Goal: Task Accomplishment & Management: Use online tool/utility

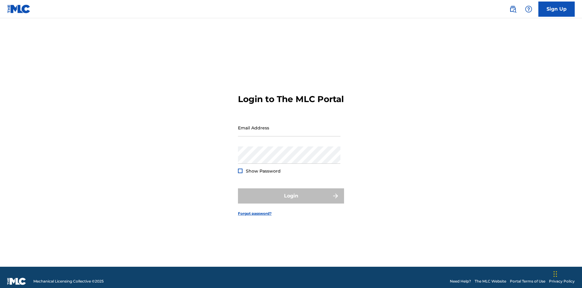
scroll to position [8, 0]
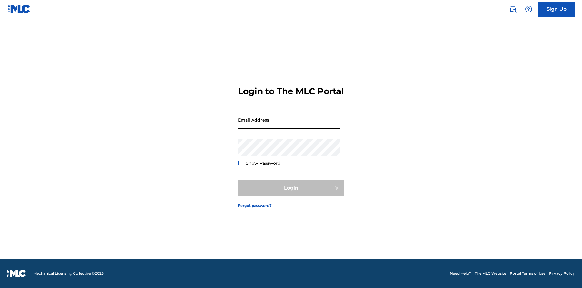
click at [289, 125] on input "Email Address" at bounding box center [289, 119] width 103 height 17
type input "[EMAIL_ADDRESS][DOMAIN_NAME]"
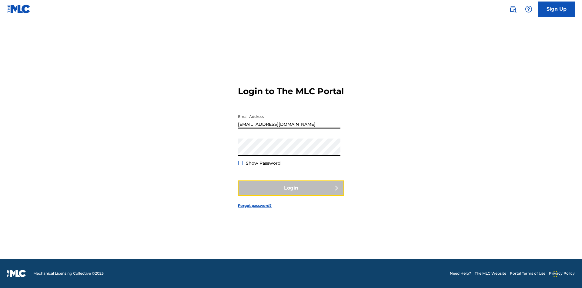
click at [291, 193] on button "Login" at bounding box center [291, 187] width 106 height 15
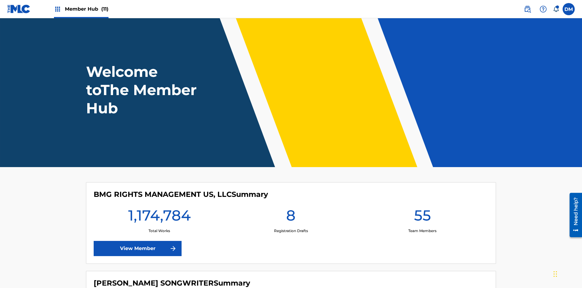
click at [86, 9] on span "Member Hub (11)" at bounding box center [87, 8] width 44 height 7
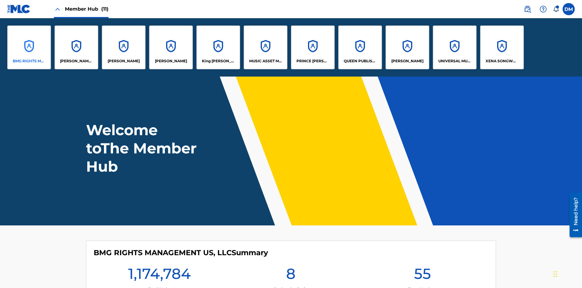
click at [29, 61] on p "BMG RIGHTS MANAGEMENT US, LLC" at bounding box center [29, 60] width 33 height 5
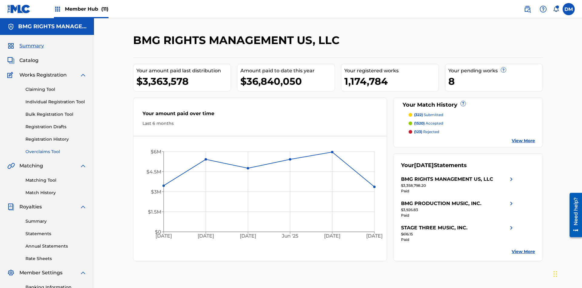
click at [56, 148] on link "Overclaims Tool" at bounding box center [55, 151] width 61 height 6
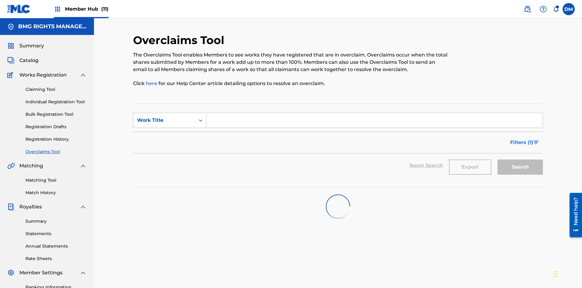
click at [522, 139] on span "Filters ( 1 )" at bounding box center [521, 142] width 23 height 7
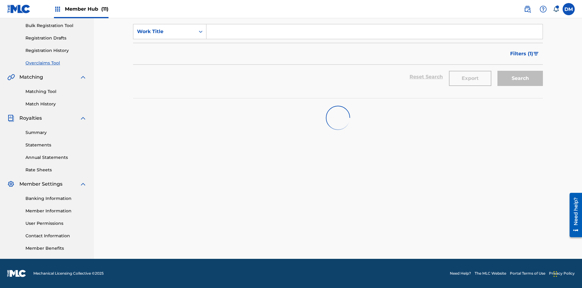
click at [0, 0] on div "Search Form" at bounding box center [0, 0] width 0 height 0
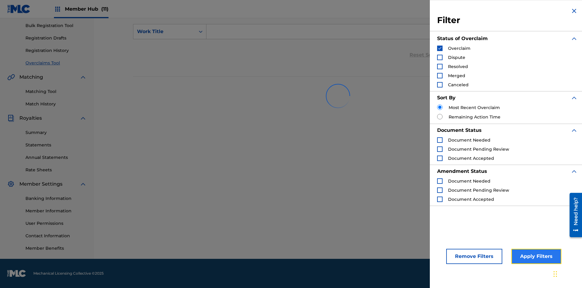
click at [536, 256] on button "Apply Filters" at bounding box center [537, 255] width 50 height 15
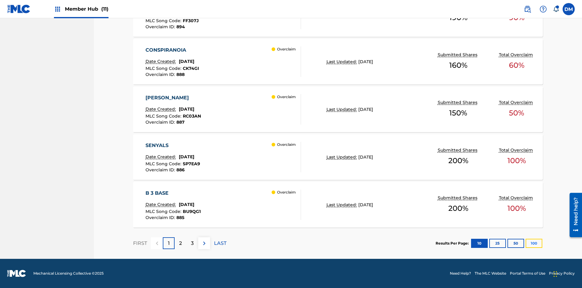
click at [526, 243] on button "100" at bounding box center [534, 242] width 17 height 9
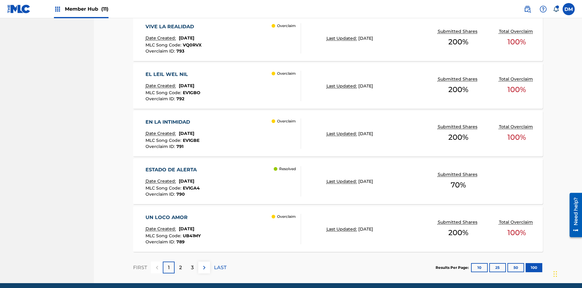
scroll to position [4758, 0]
